Goal: Information Seeking & Learning: Learn about a topic

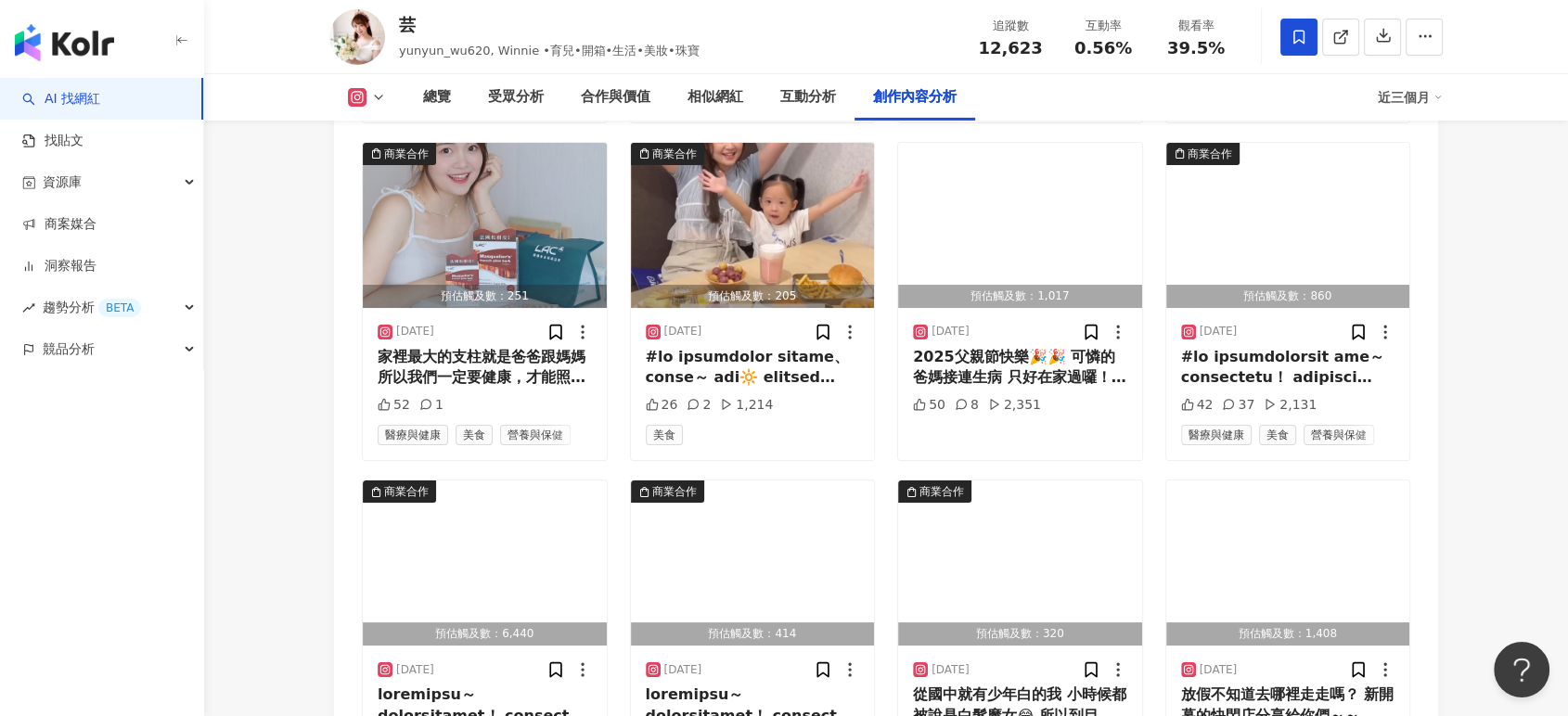
scroll to position [6456, 0]
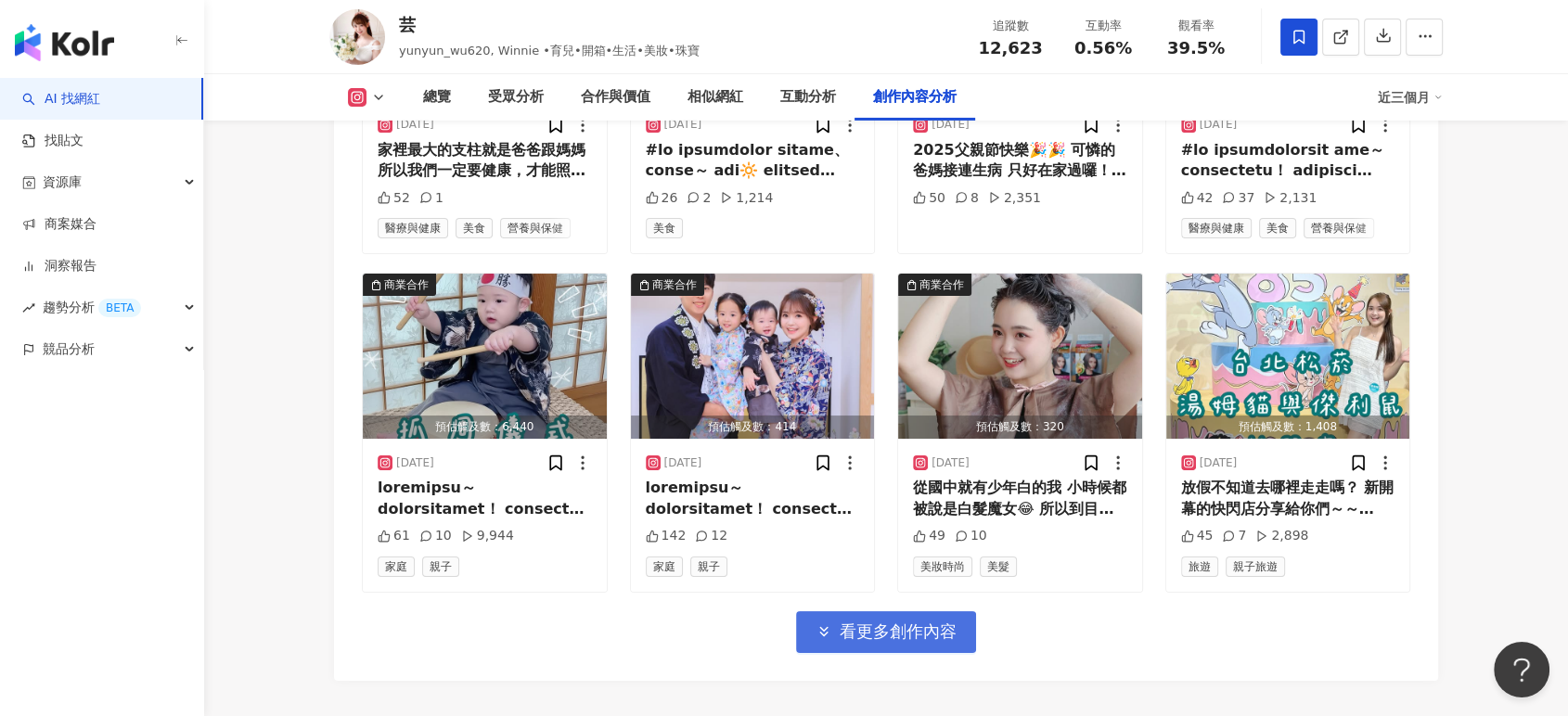
click at [923, 621] on span "看更多創作內容" at bounding box center [897, 631] width 117 height 20
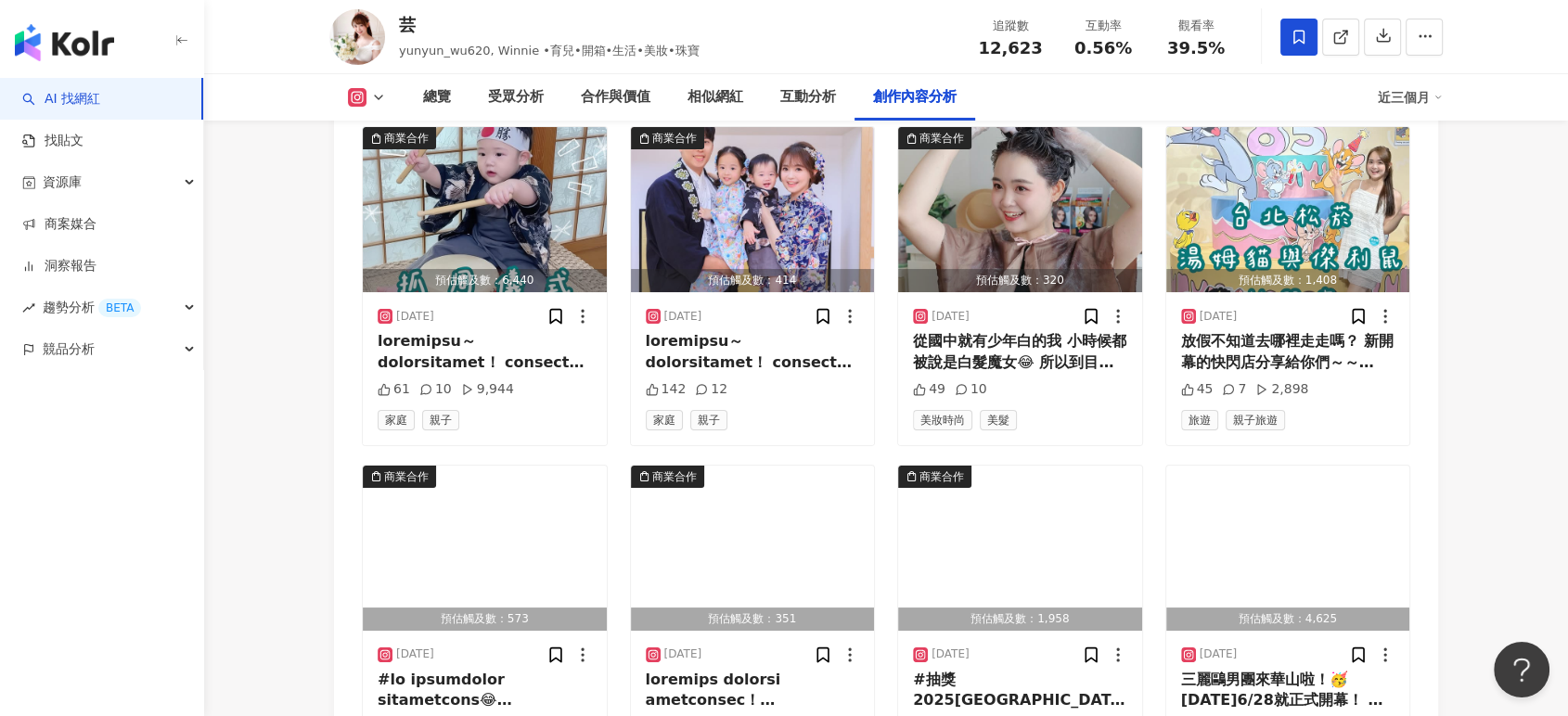
scroll to position [6764, 0]
